Goal: Task Accomplishment & Management: Manage account settings

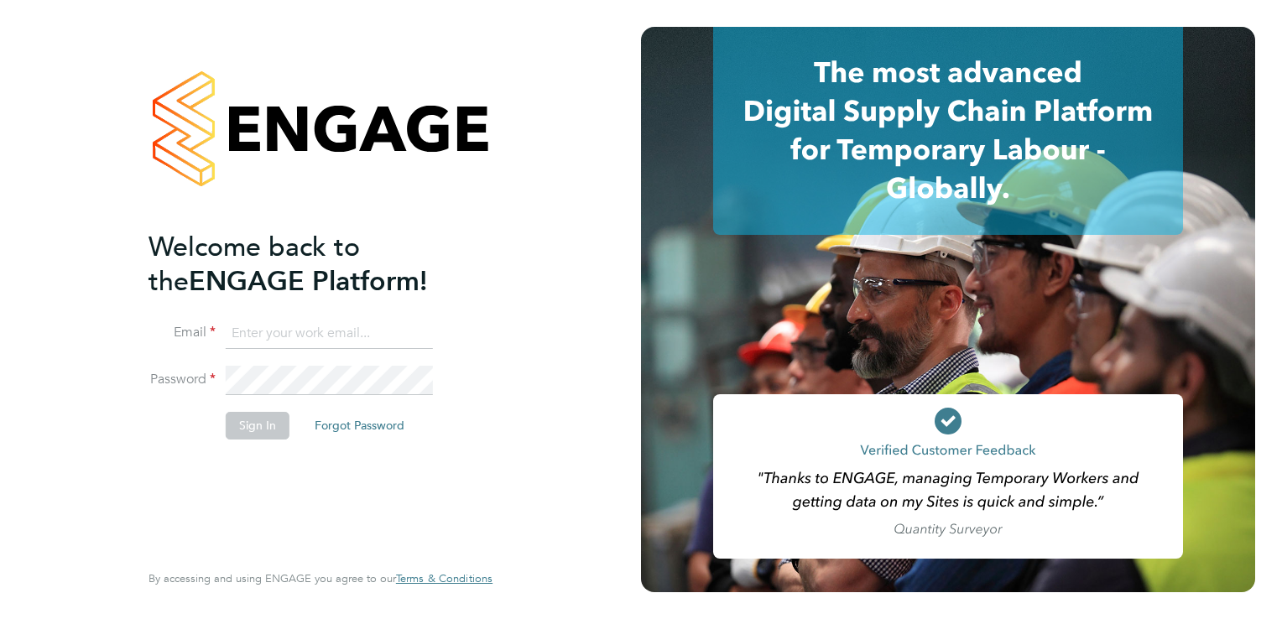
type input "aasiya.dudha@torus.co.uk"
click at [233, 425] on button "Sign In" at bounding box center [258, 425] width 64 height 27
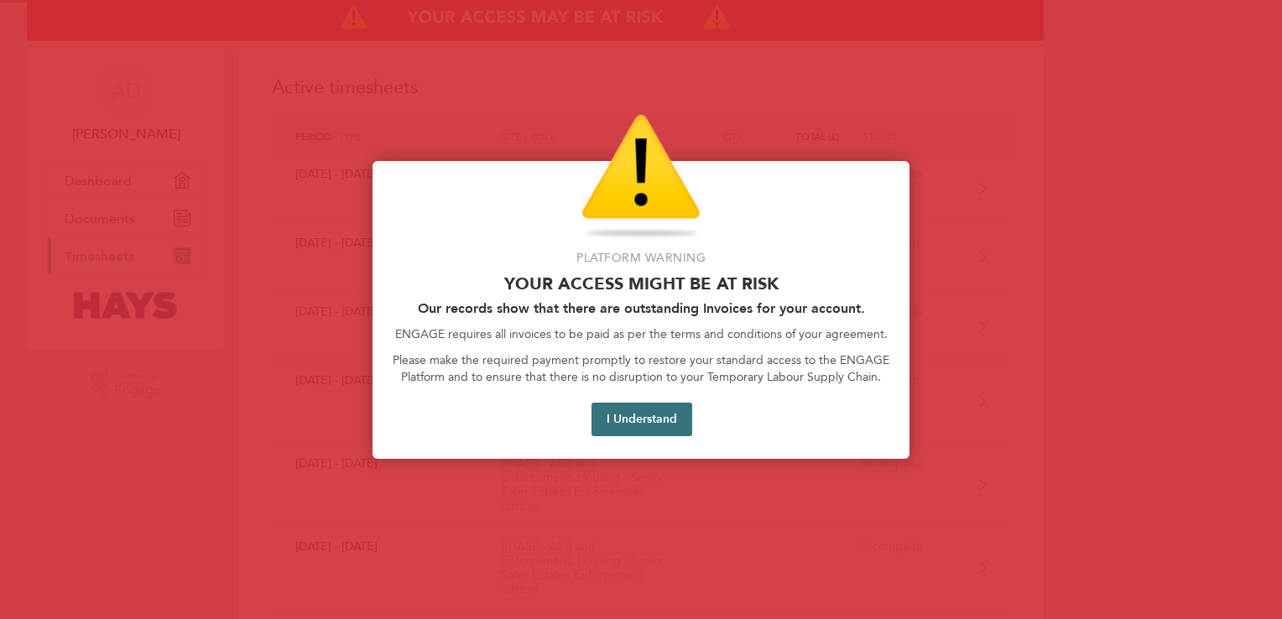
click at [648, 419] on button "I Understand" at bounding box center [641, 420] width 101 height 34
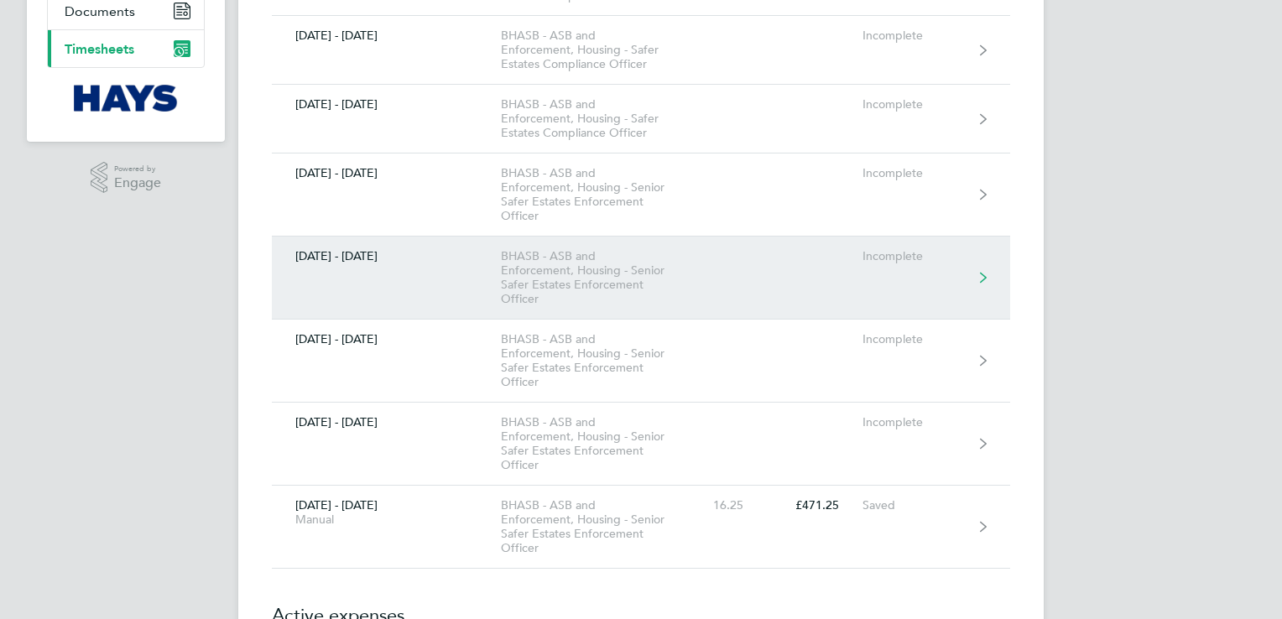
scroll to position [235, 0]
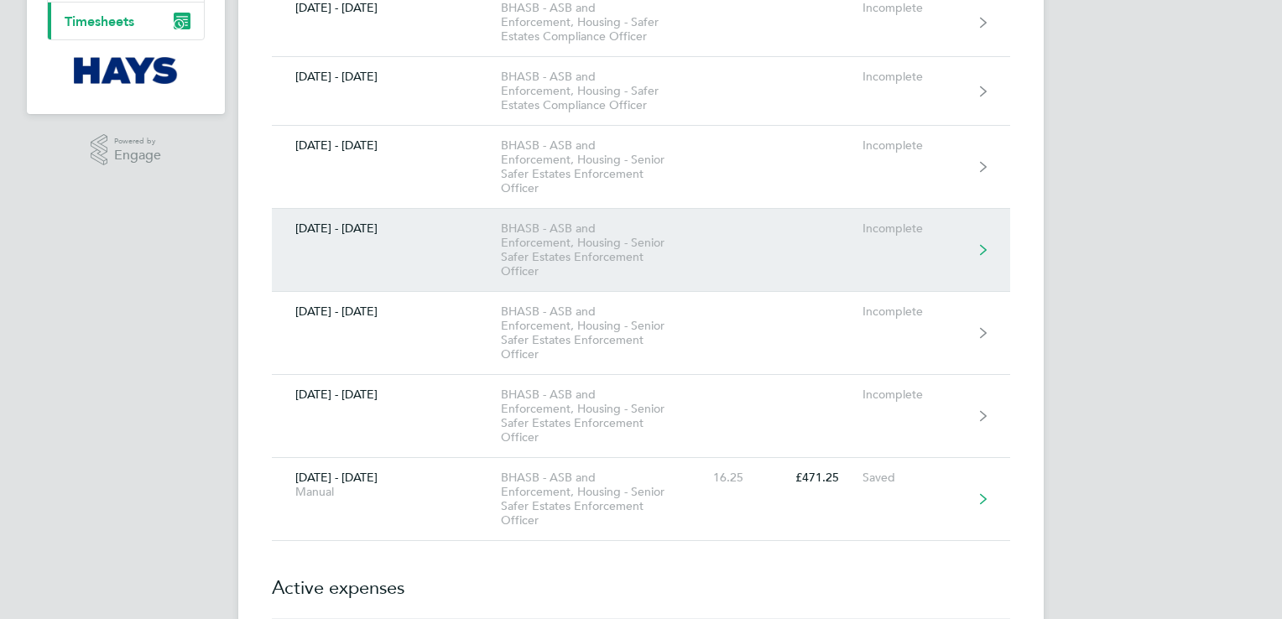
click at [936, 507] on link "[DATE] - [DATE] Manual BHASB - ASB and Enforcement, Housing - Senior Safer Esta…" at bounding box center [641, 499] width 738 height 83
